Goal: Obtain resource: Download file/media

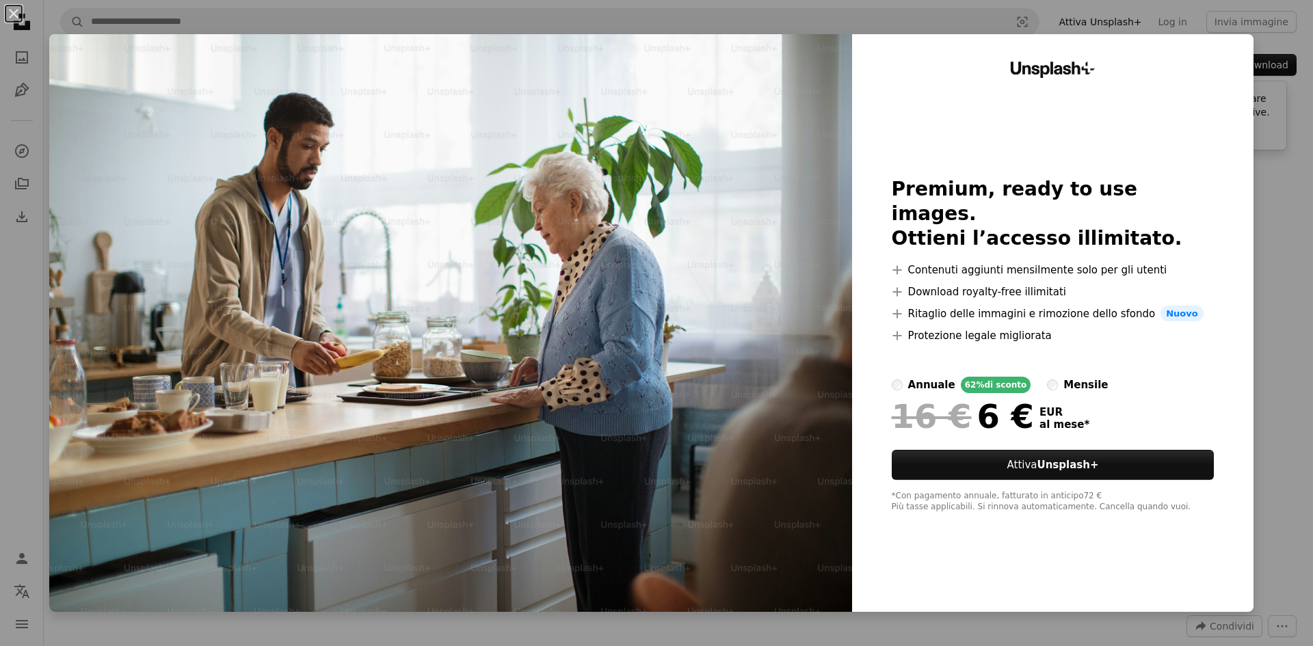
click at [1278, 204] on div "An X shape Unsplash+ Premium, ready to use images. Ottieni l’accesso illimitato…" at bounding box center [656, 323] width 1313 height 646
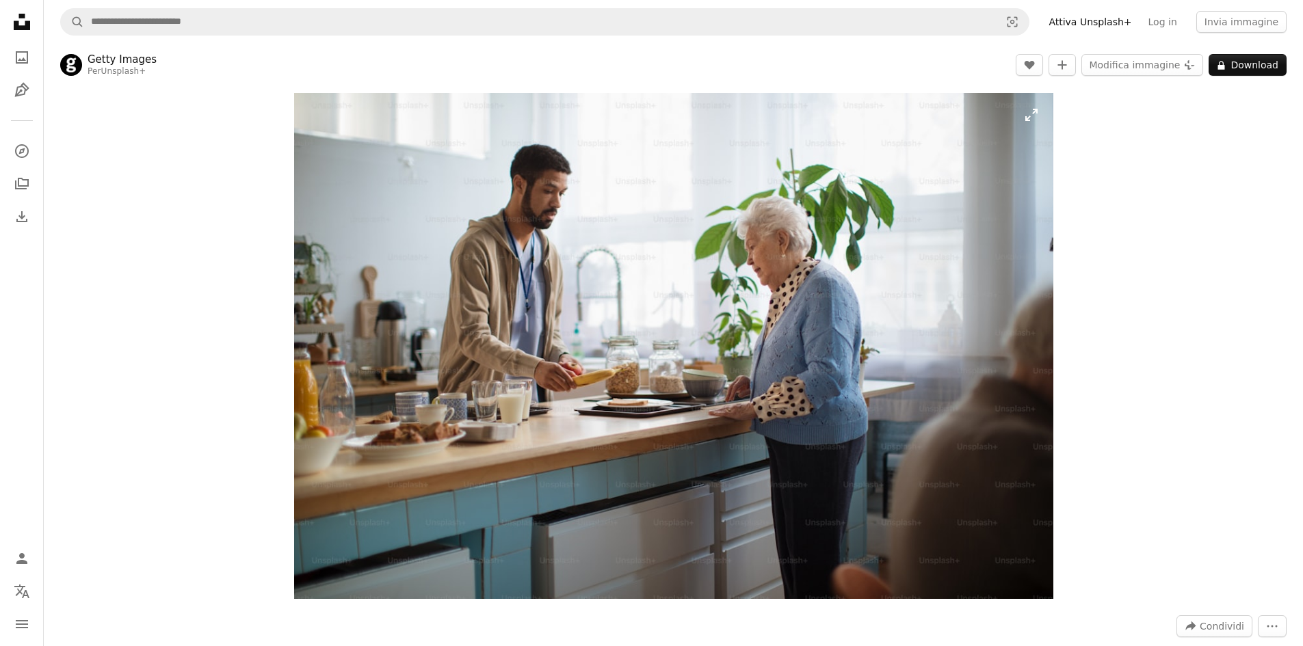
click at [966, 124] on img "Ingrandisci questa immagine" at bounding box center [673, 346] width 759 height 506
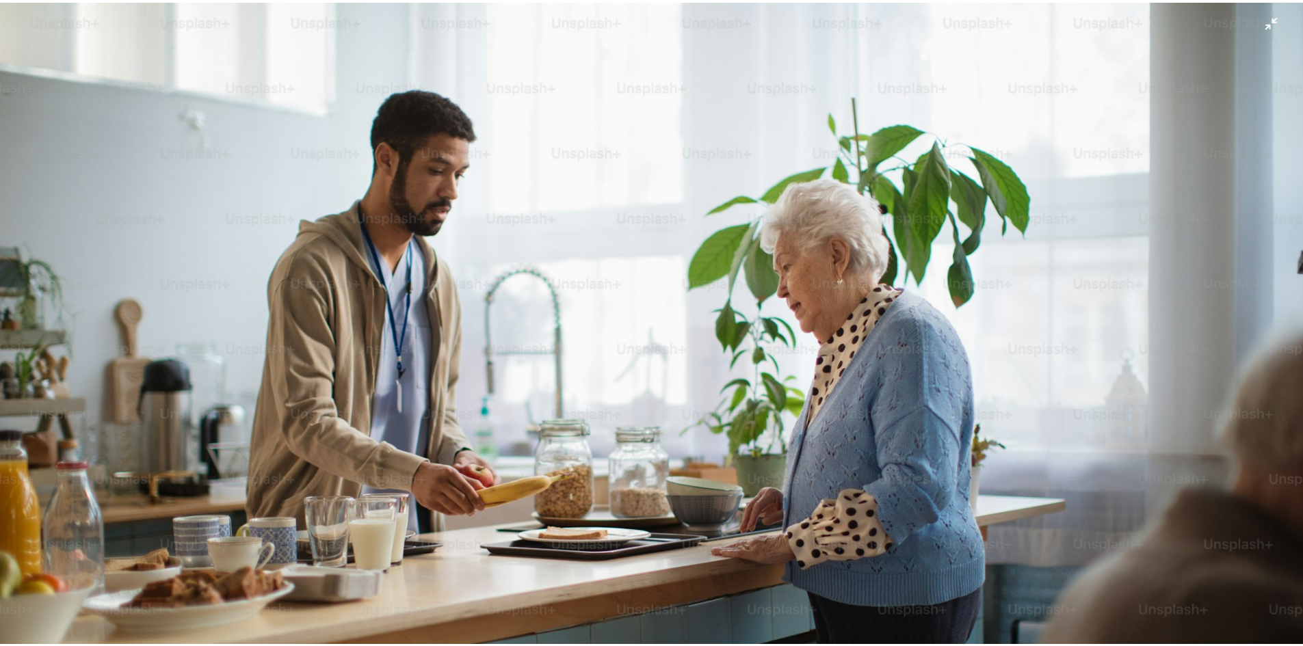
scroll to position [108, 0]
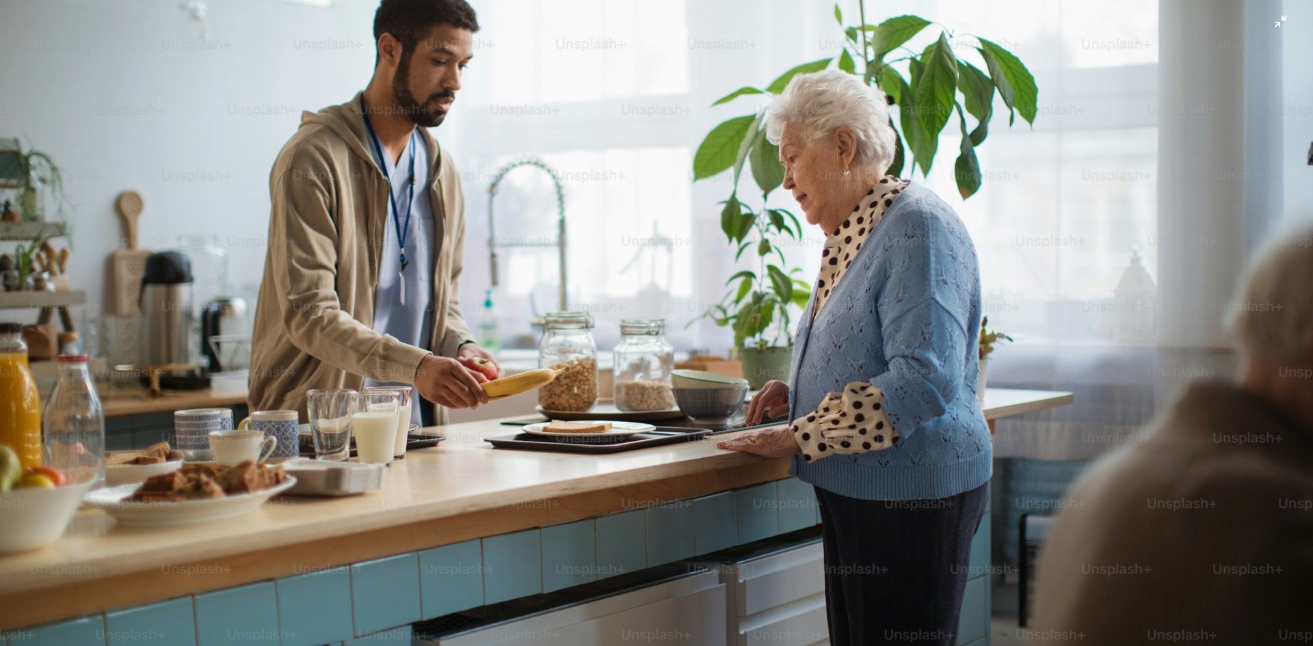
click at [888, 337] on img "Rimpicciolisci questa immagine" at bounding box center [656, 329] width 1315 height 876
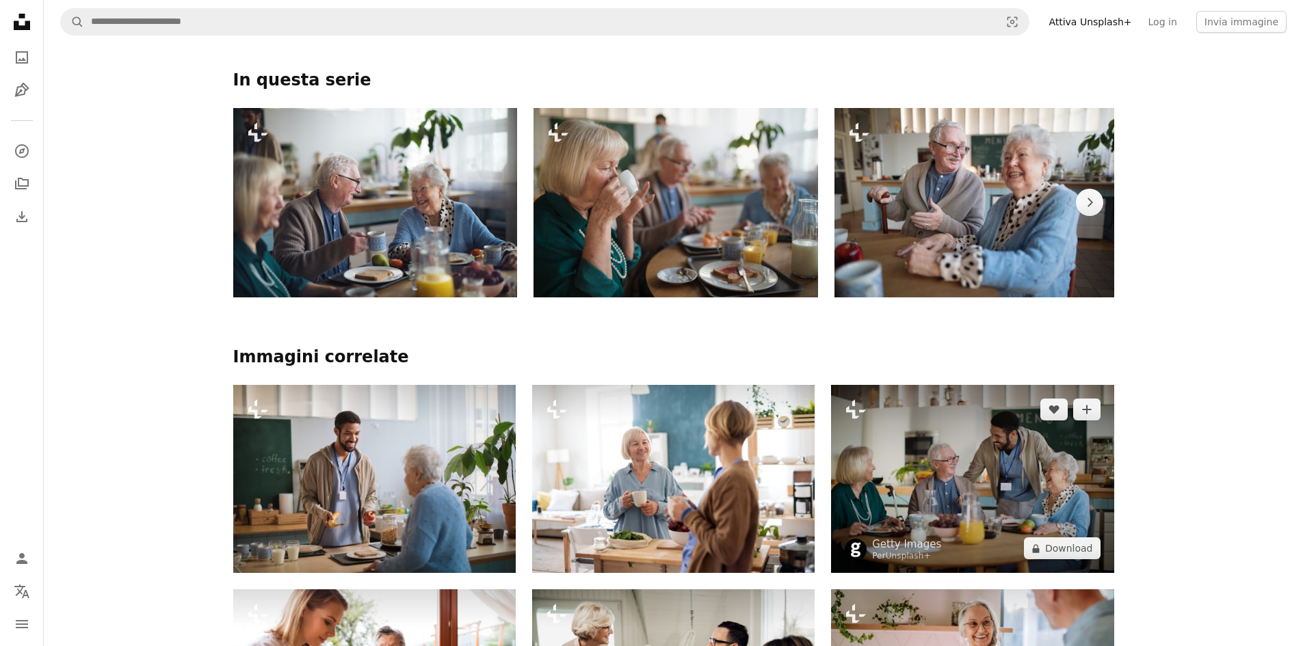
scroll to position [821, 0]
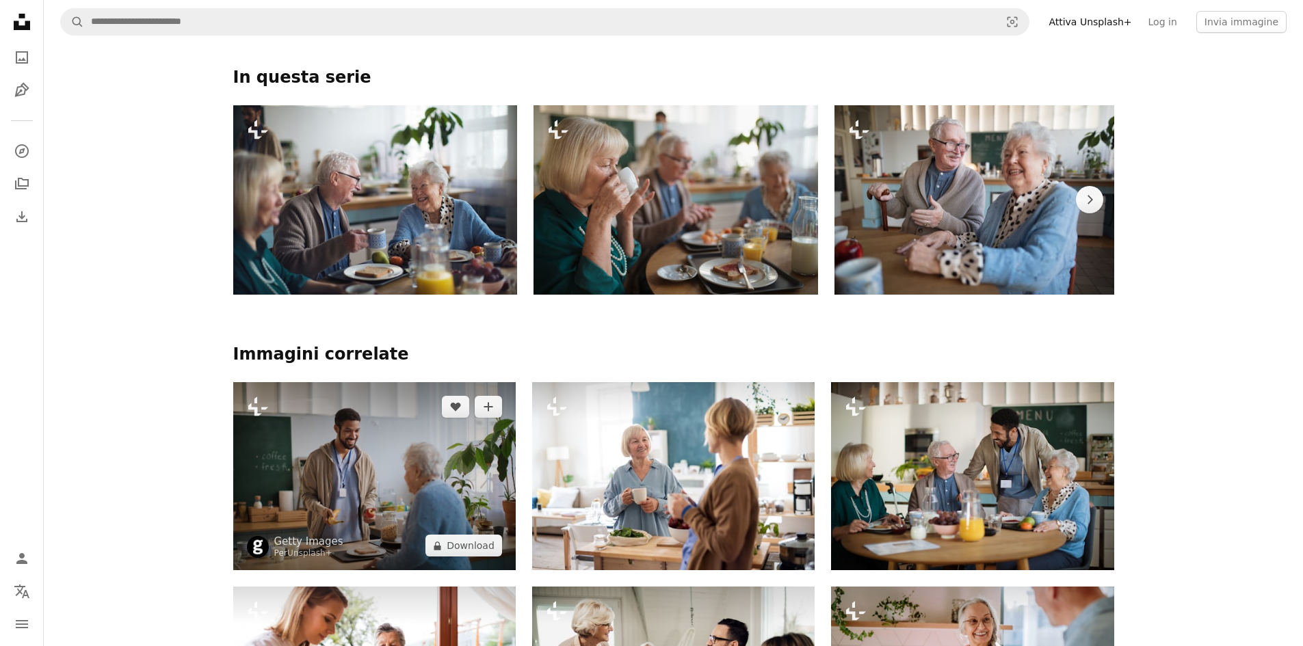
click at [348, 465] on img at bounding box center [374, 476] width 282 height 188
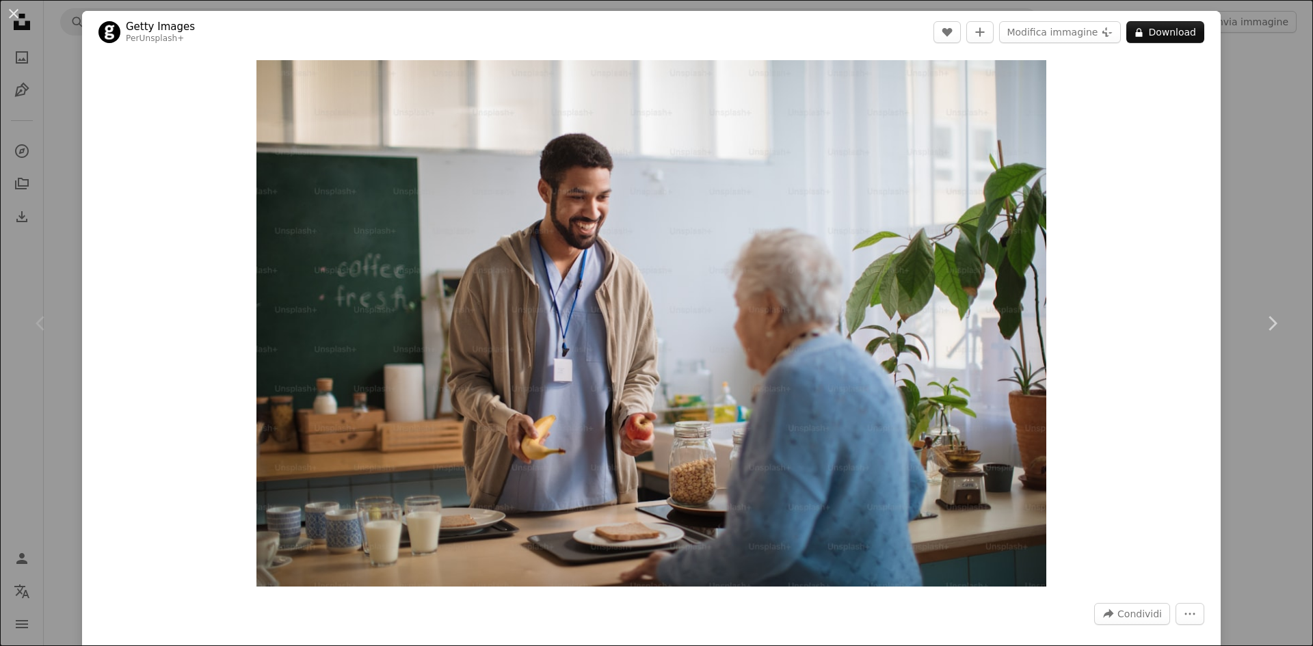
click at [1235, 157] on div "An X shape Chevron left Chevron right Getty Images Per Unsplash+ A heart A plus…" at bounding box center [656, 323] width 1313 height 646
